Goal: Information Seeking & Learning: Learn about a topic

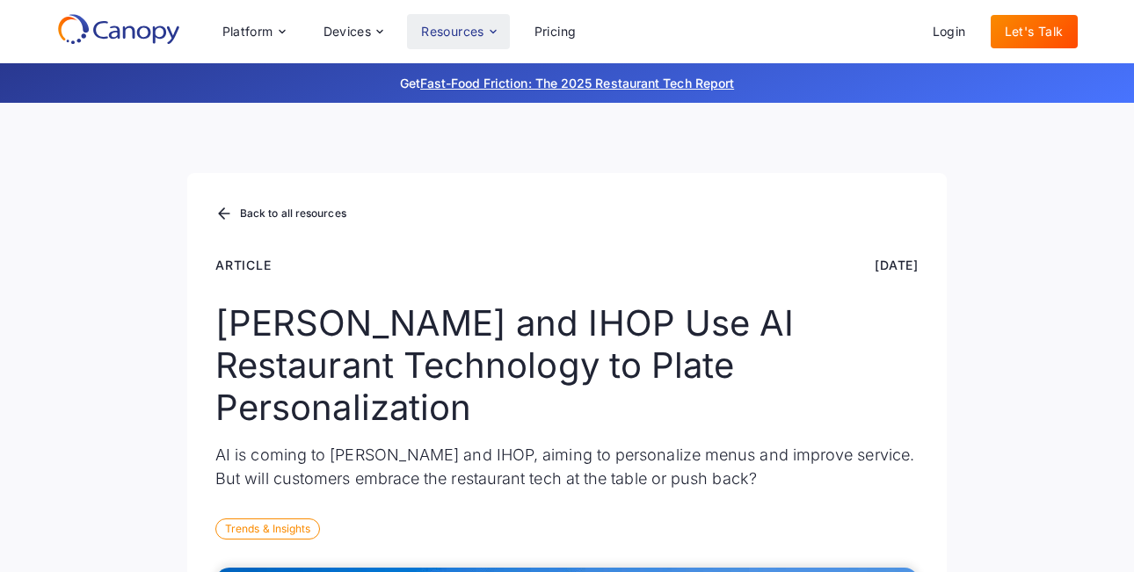
click at [467, 43] on div "Resources" at bounding box center [458, 31] width 102 height 35
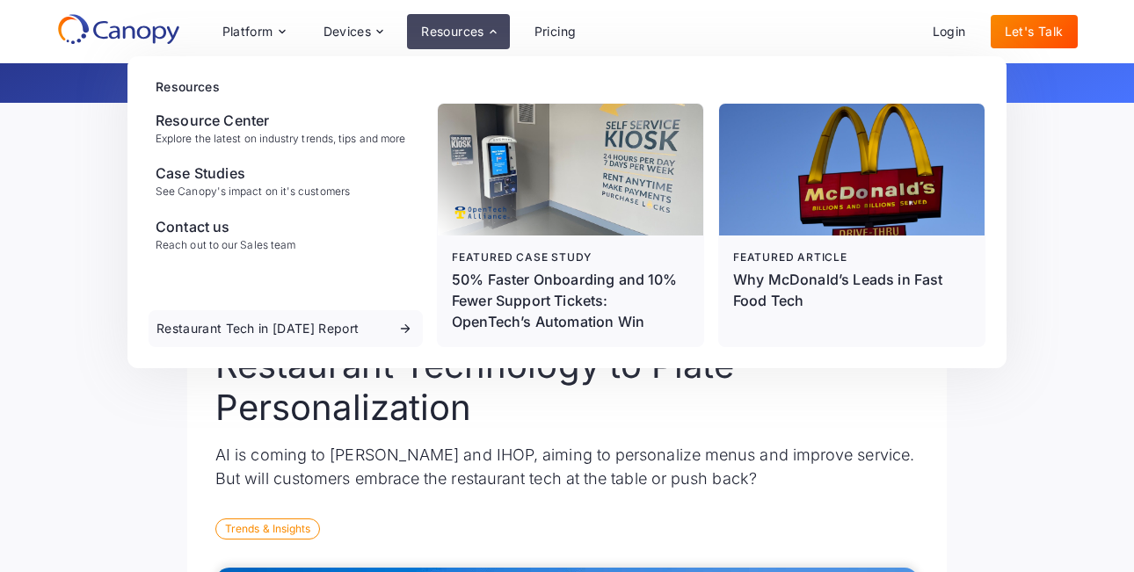
click at [467, 43] on div "Resources" at bounding box center [458, 31] width 102 height 35
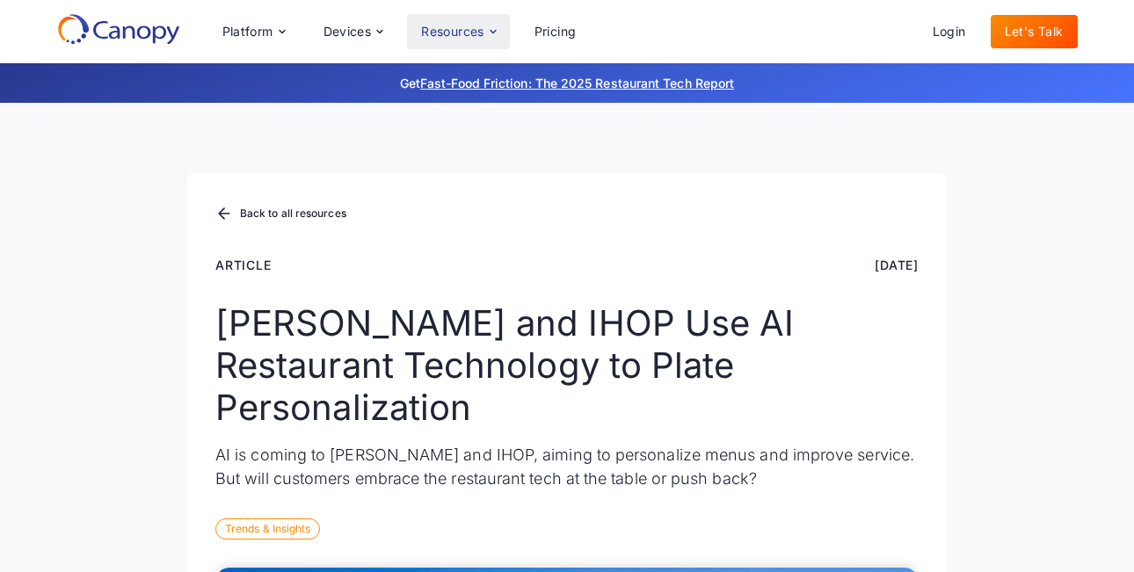
click at [467, 43] on div "Resources" at bounding box center [458, 31] width 102 height 35
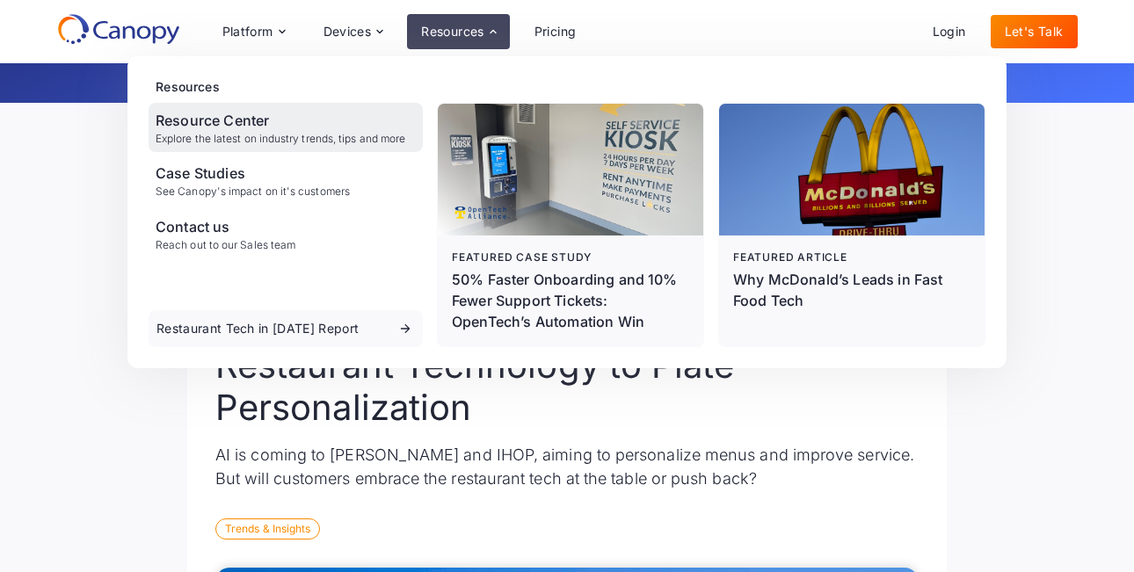
click at [322, 149] on div "Resource Center Explore the latest on industry trends, tips and more" at bounding box center [286, 127] width 274 height 49
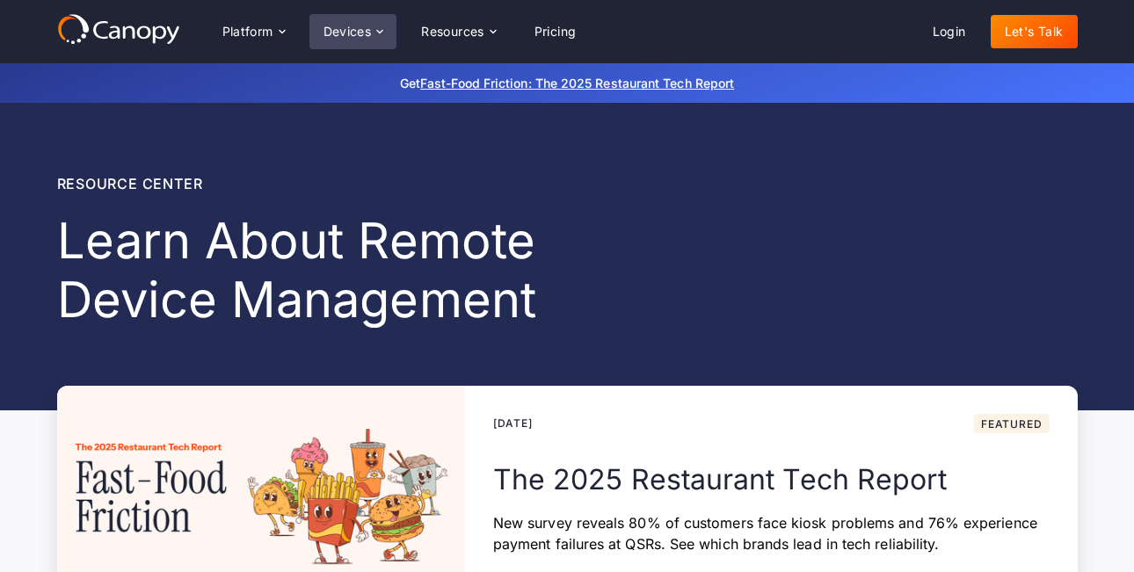
click at [350, 35] on div "Devices" at bounding box center [348, 32] width 48 height 12
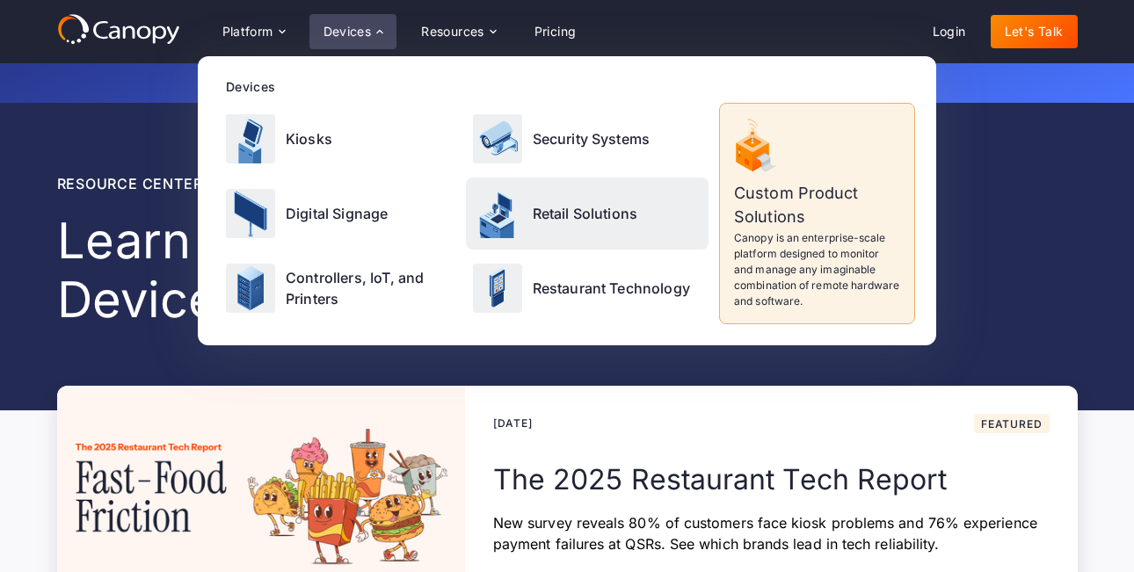
click at [584, 228] on div "Retail Solutions" at bounding box center [588, 213] width 244 height 71
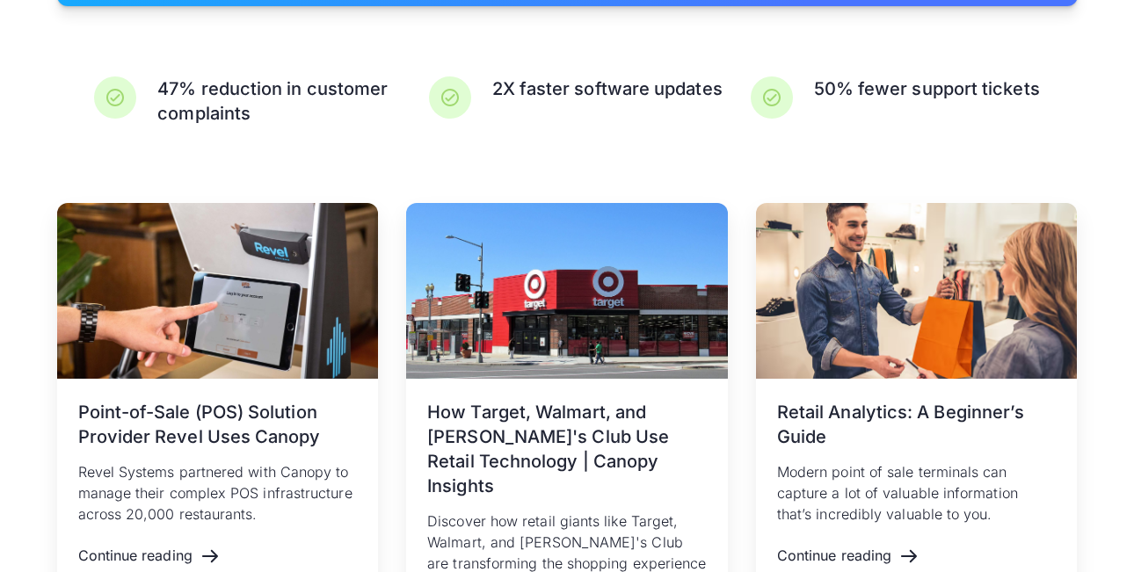
scroll to position [3404, 0]
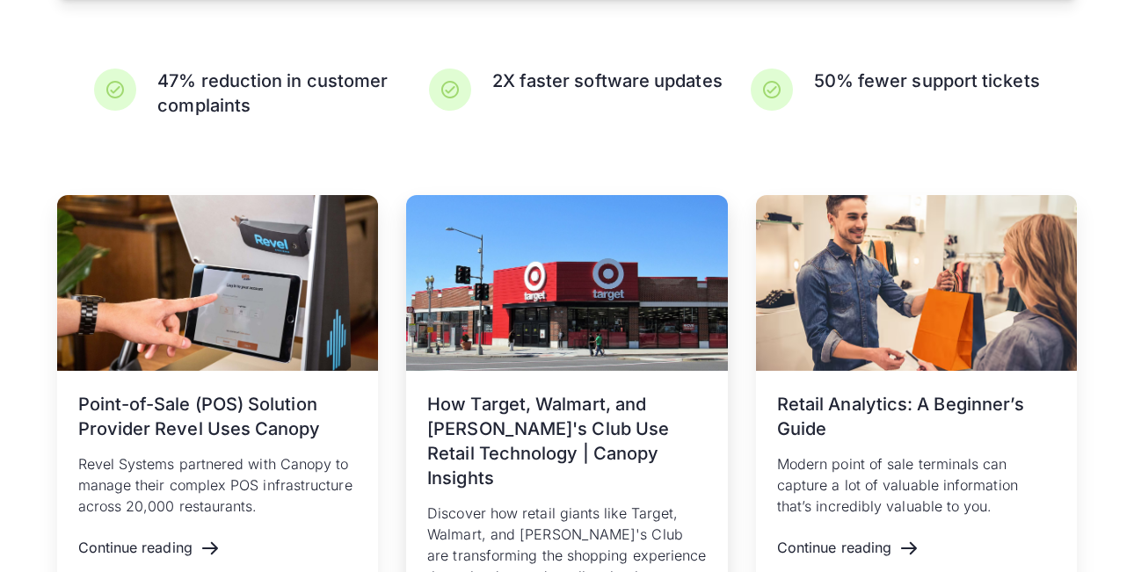
click at [595, 429] on h3 "How Target, Walmart, and [PERSON_NAME]'s Club Use Retail Technology | Canopy In…" at bounding box center [567, 441] width 280 height 98
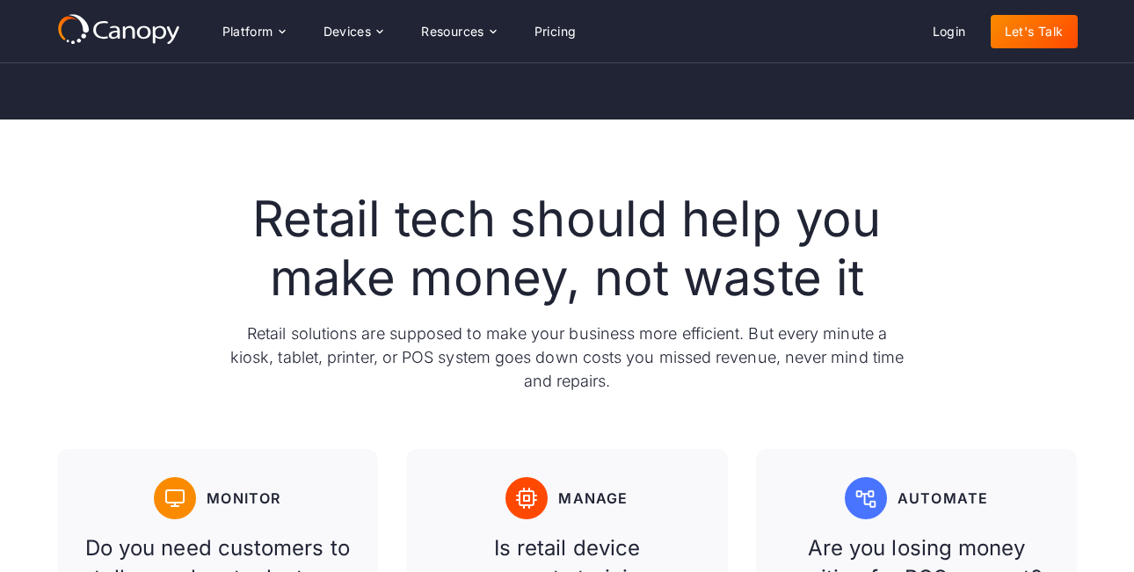
scroll to position [0, 0]
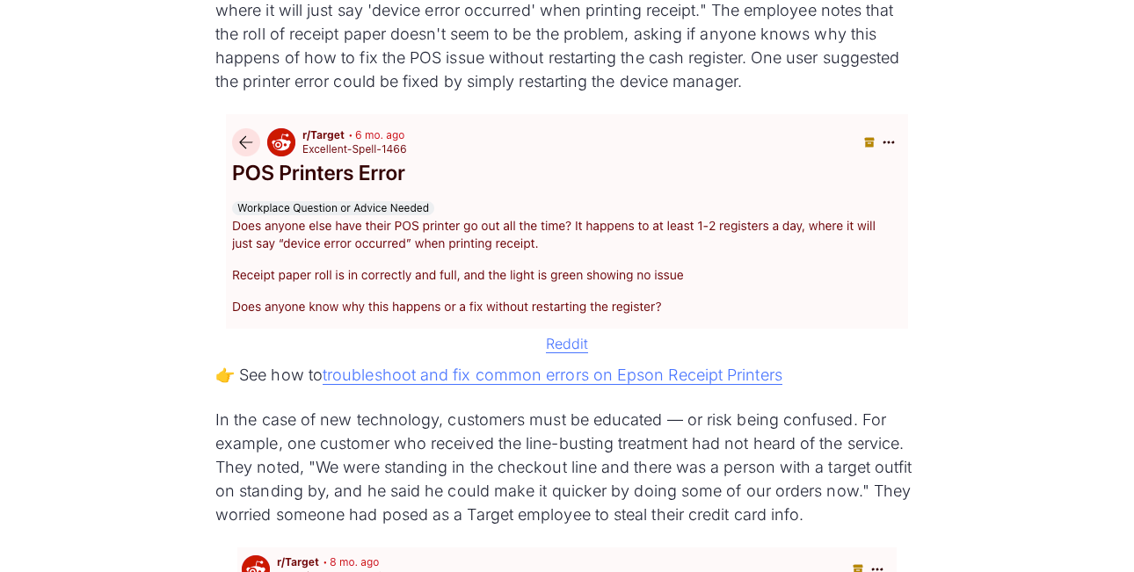
scroll to position [2317, 0]
